Goal: Find contact information: Find contact information

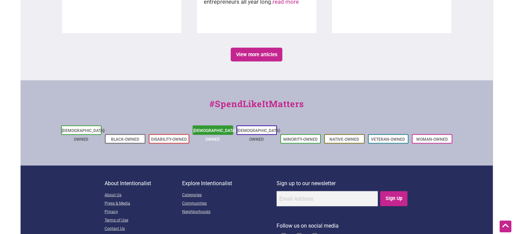
scroll to position [1256, 0]
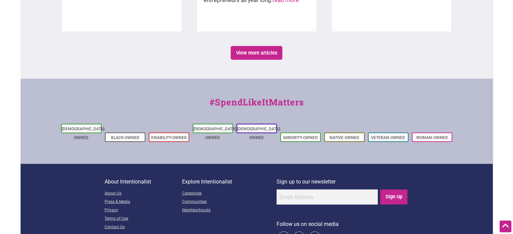
copy div "Intentionalist"
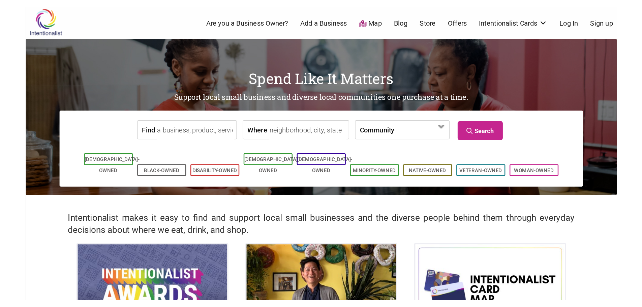
scroll to position [0, 0]
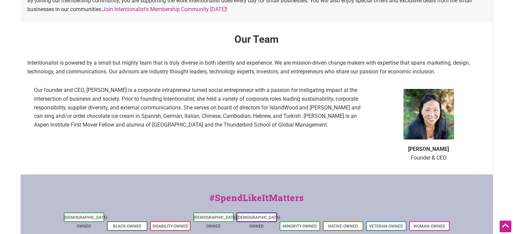
scroll to position [409, 0]
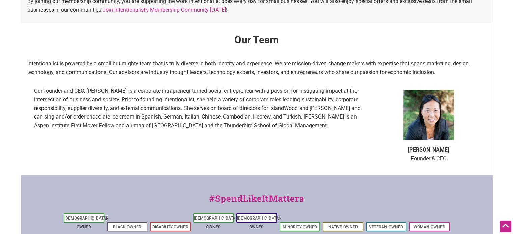
click at [203, 90] on p "Our founder and CEO, [PERSON_NAME] is a corporate intrapreneur turned social en…" at bounding box center [199, 108] width 330 height 43
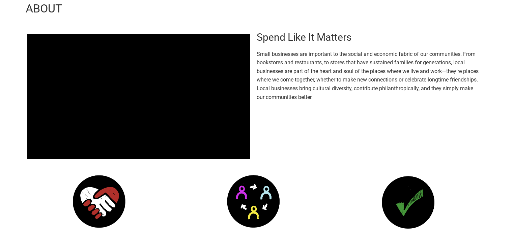
scroll to position [0, 0]
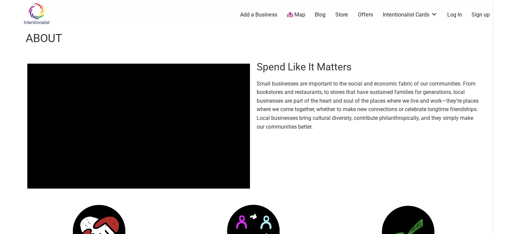
click at [319, 93] on p "Small businesses are important to the social and economic fabric of our communi…" at bounding box center [368, 106] width 222 height 52
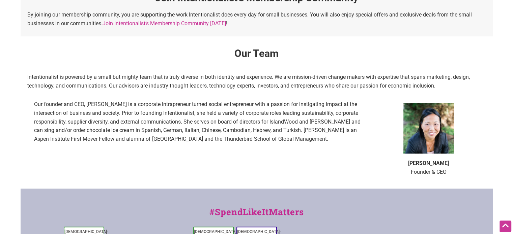
scroll to position [510, 0]
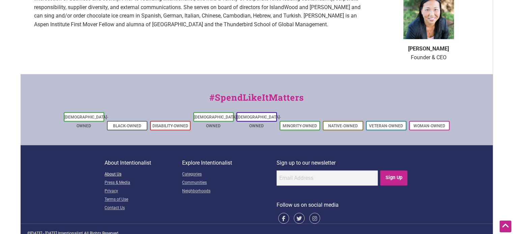
click at [118, 171] on link "About Us" at bounding box center [143, 175] width 78 height 8
click at [115, 204] on link "Contact Us" at bounding box center [143, 208] width 78 height 8
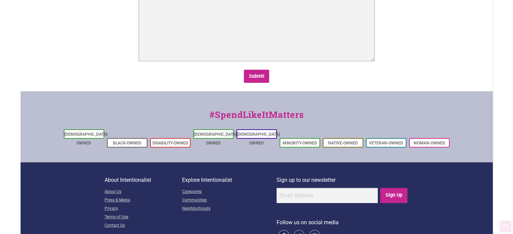
scroll to position [197, 0]
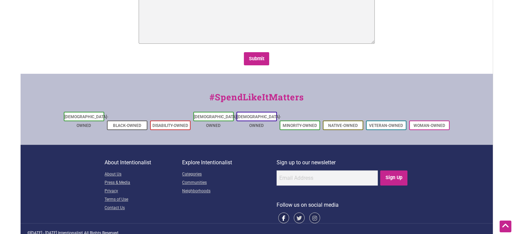
click at [284, 213] on icon at bounding box center [283, 218] width 11 height 11
